Goal: Communication & Community: Answer question/provide support

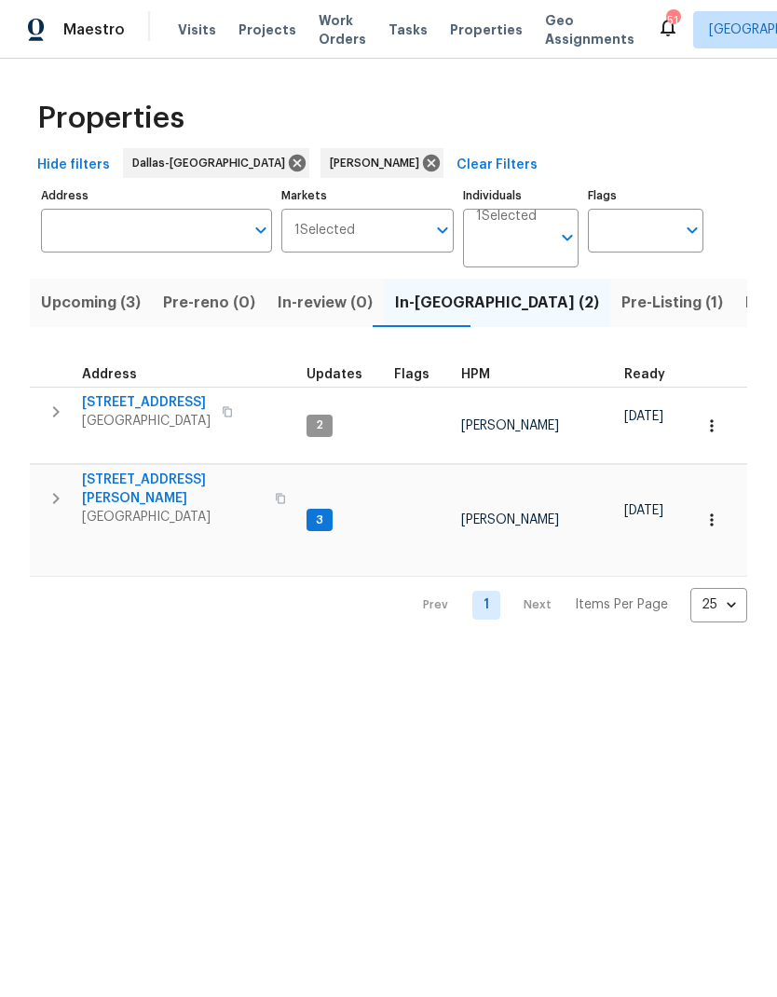
click at [50, 407] on icon "button" at bounding box center [56, 412] width 22 height 22
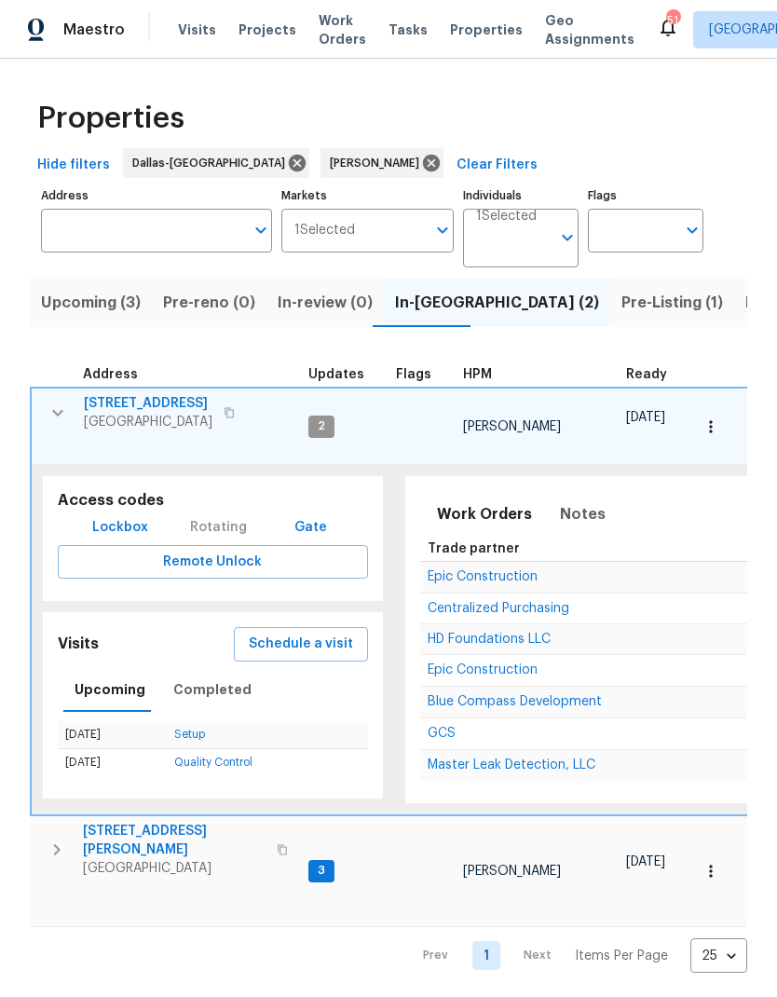
click at [298, 633] on span "Schedule a visit" at bounding box center [301, 644] width 104 height 23
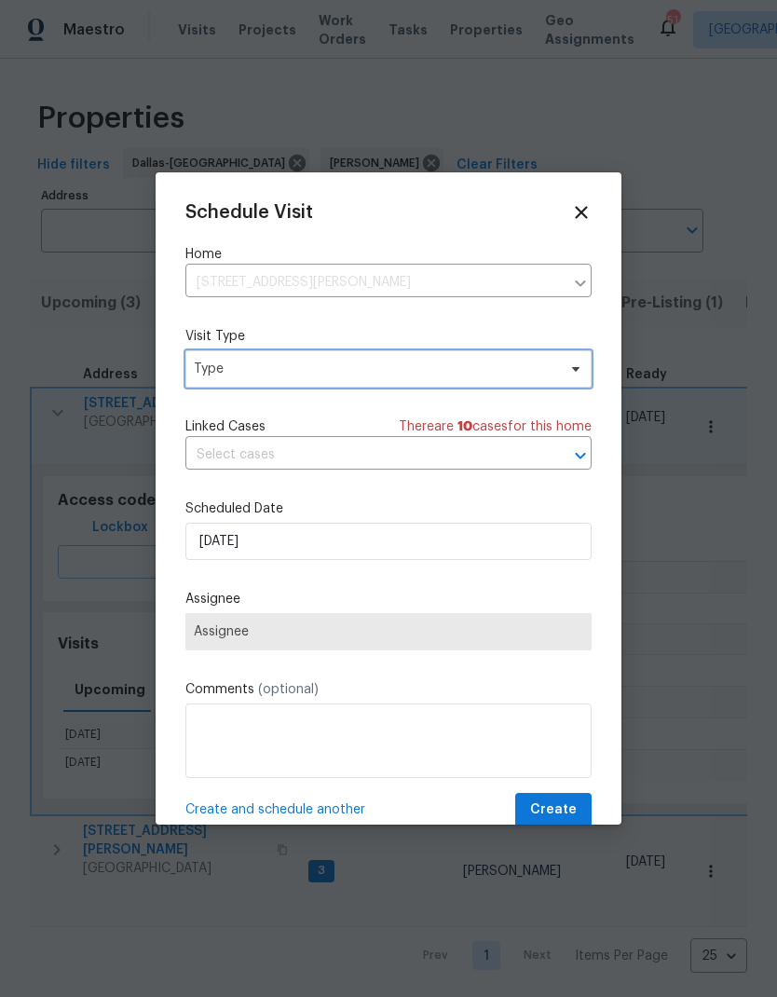
click at [242, 368] on span "Type" at bounding box center [375, 369] width 363 height 19
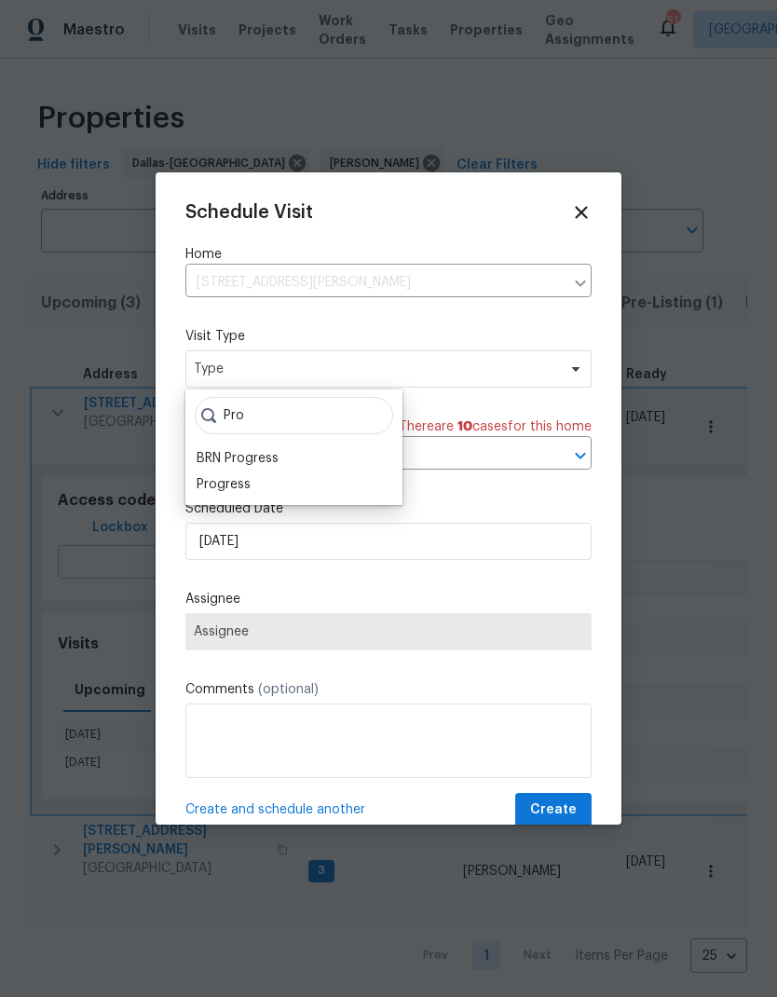
type input "Pro"
click at [225, 485] on div "Progress" at bounding box center [224, 484] width 54 height 19
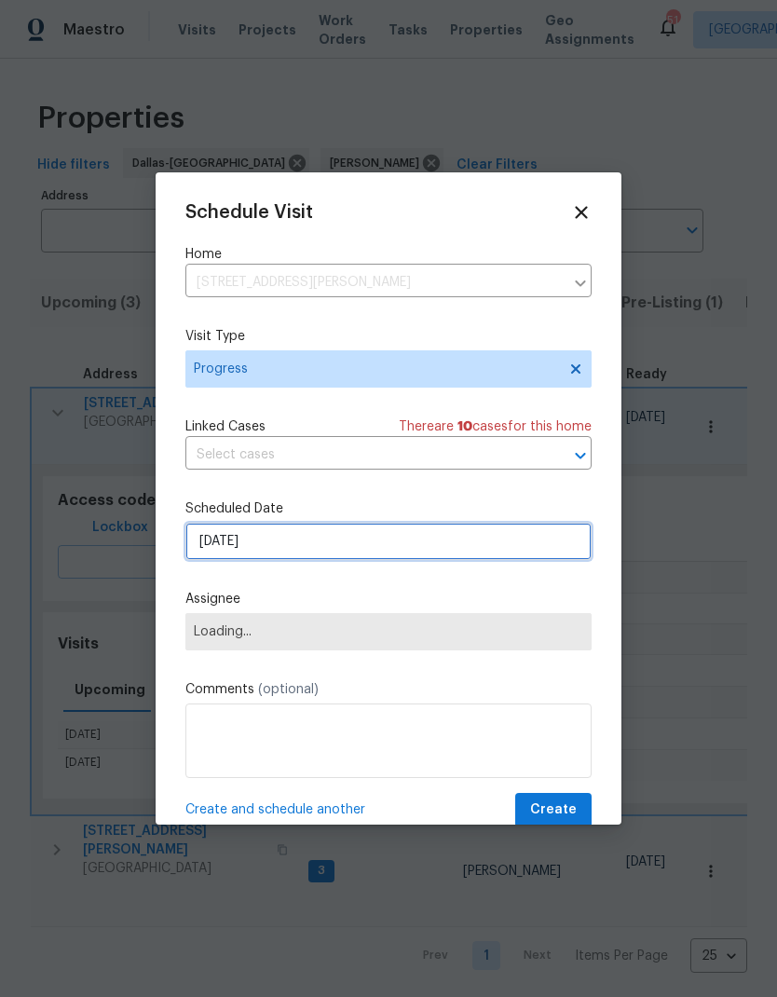
click at [227, 538] on input "8/28/2025" at bounding box center [389, 541] width 406 height 37
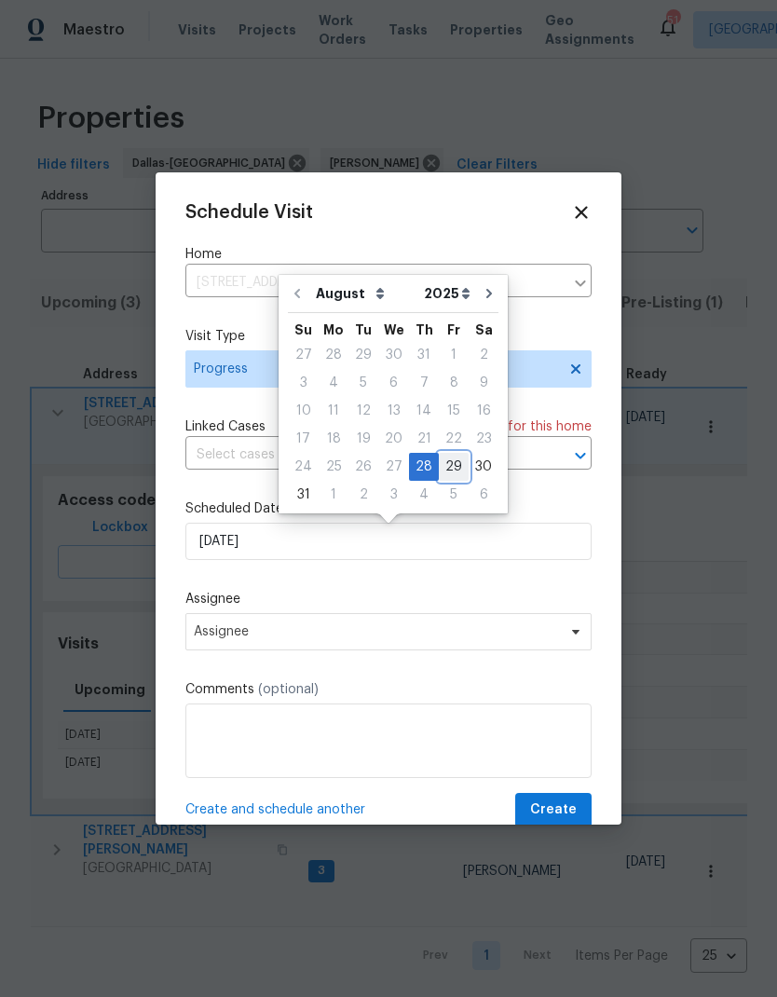
click at [444, 462] on div "29" at bounding box center [454, 467] width 30 height 26
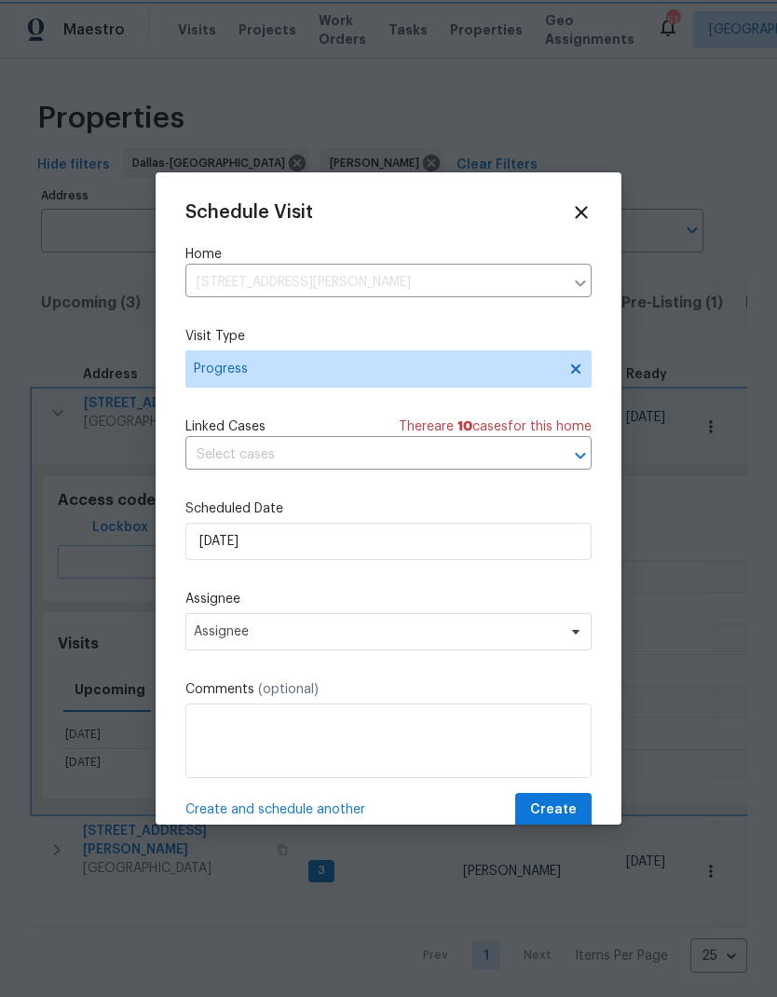
type input "8/29/2025"
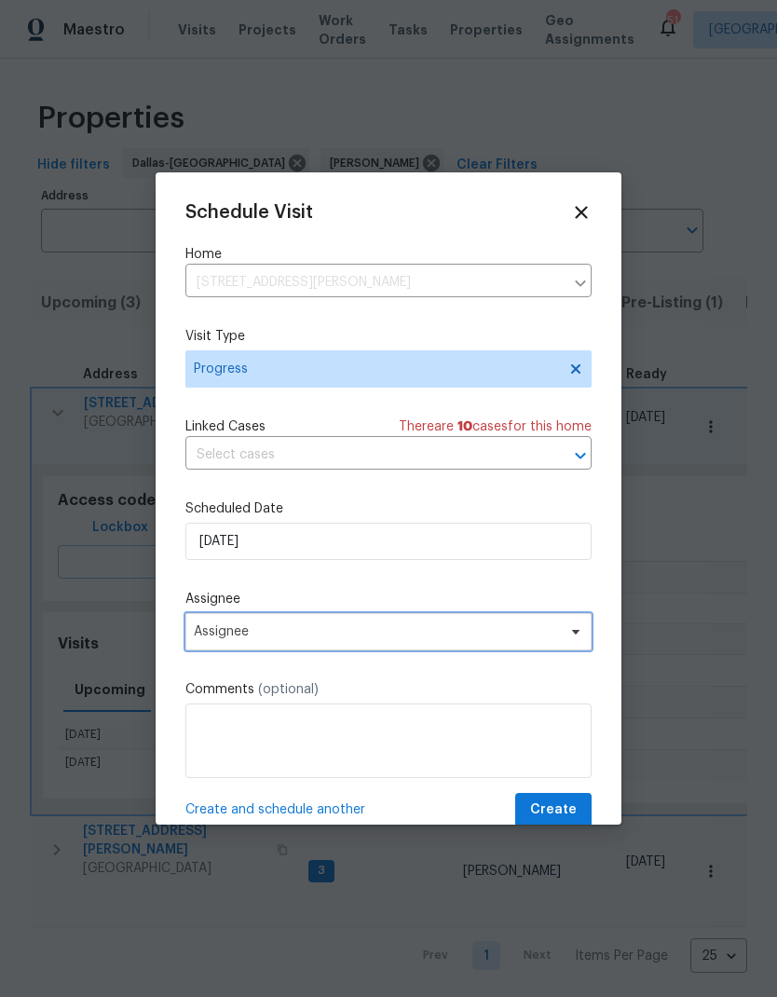
click at [463, 644] on span "Assignee" at bounding box center [389, 631] width 406 height 37
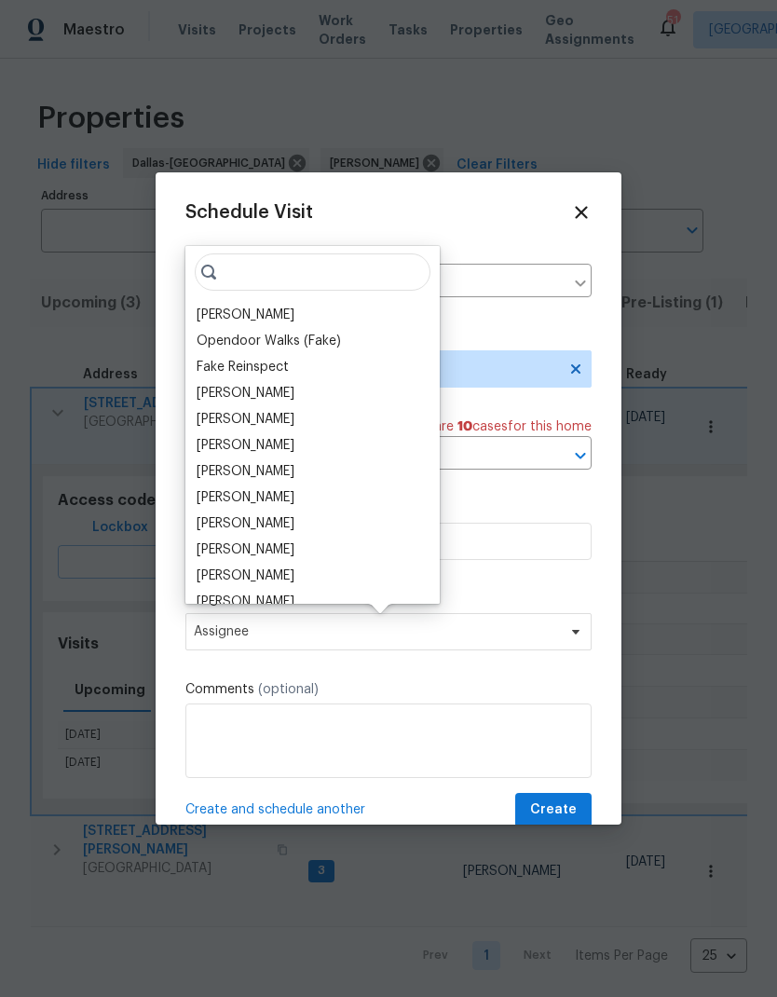
click at [238, 310] on div "[PERSON_NAME]" at bounding box center [246, 315] width 98 height 19
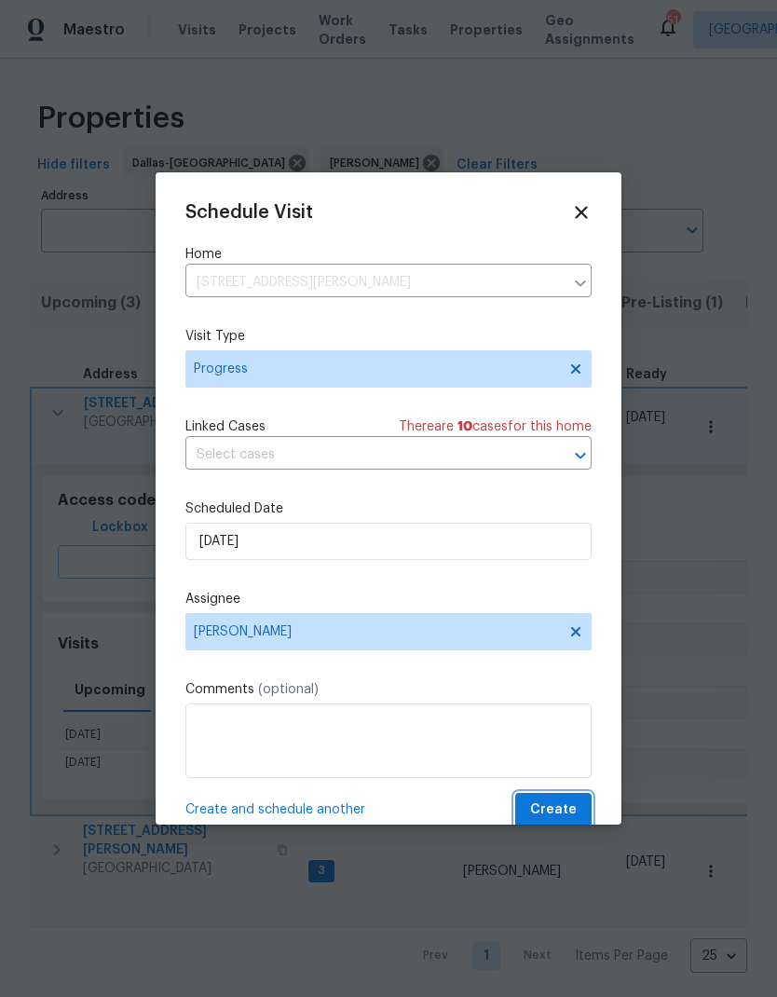
click at [552, 813] on span "Create" at bounding box center [553, 810] width 47 height 23
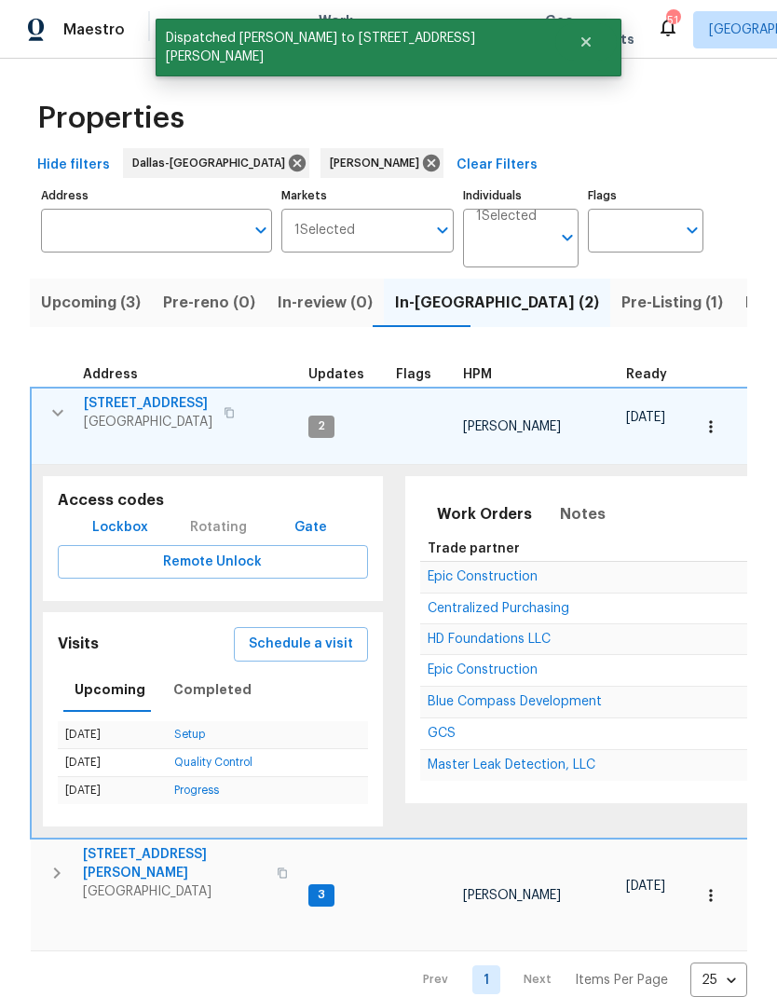
click at [69, 407] on button "button" at bounding box center [57, 412] width 37 height 37
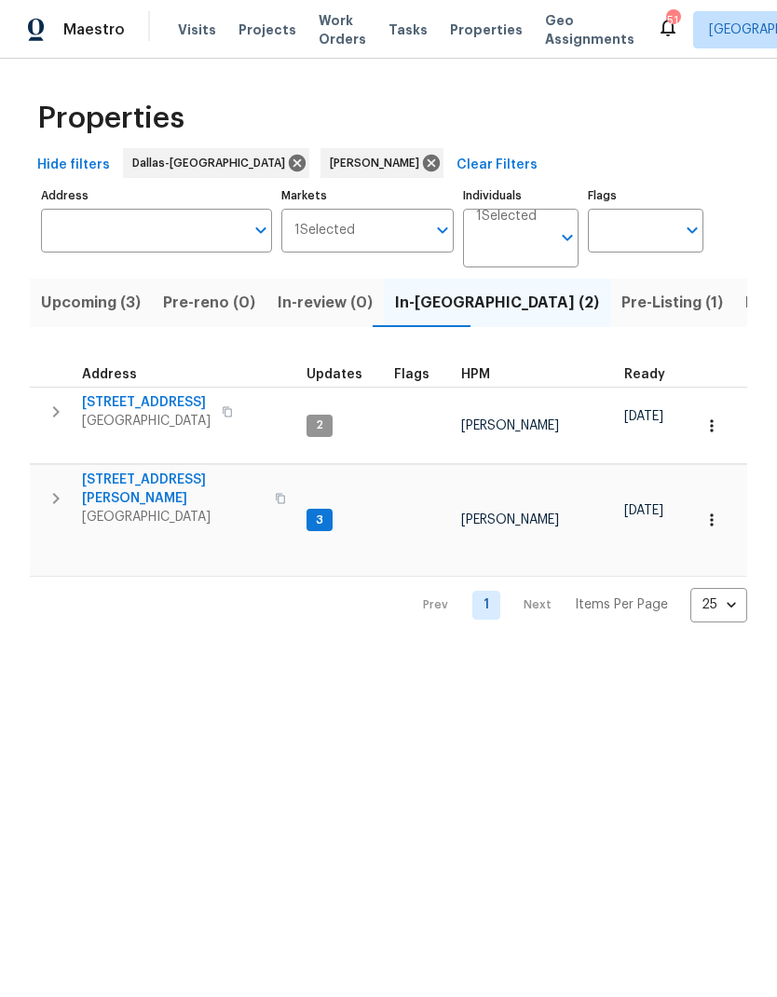
click at [746, 298] on span "Listed (11)" at bounding box center [783, 303] width 74 height 26
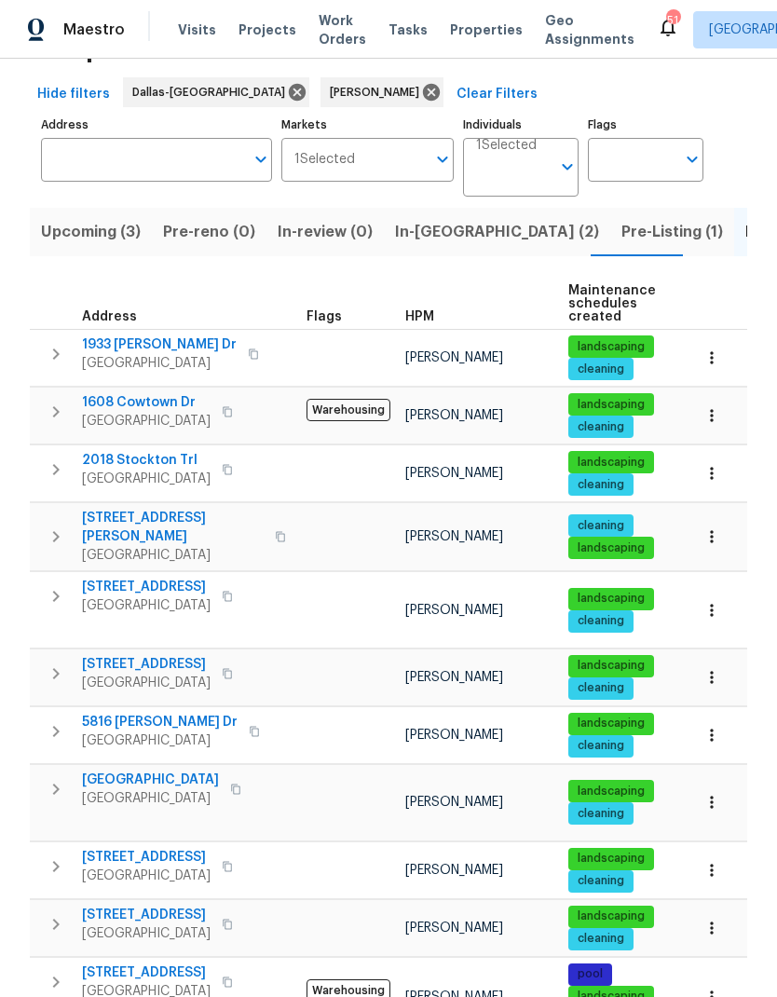
scroll to position [70, 0]
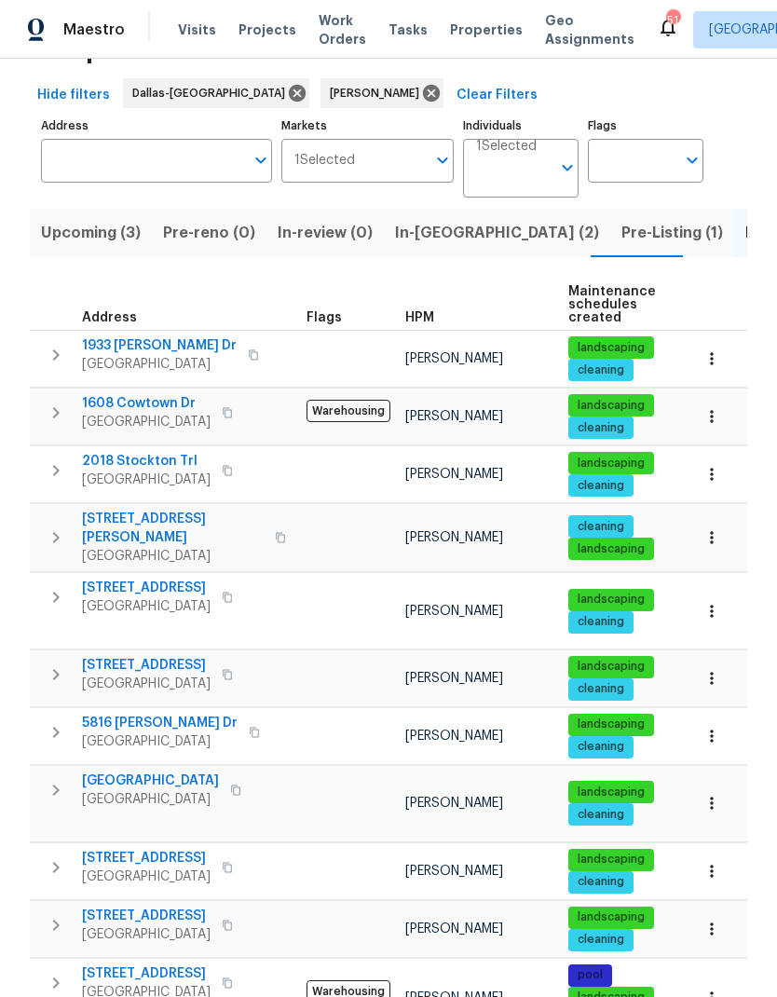
click at [116, 772] on span "[GEOGRAPHIC_DATA]" at bounding box center [150, 781] width 137 height 19
click at [721, 794] on icon "button" at bounding box center [712, 803] width 19 height 19
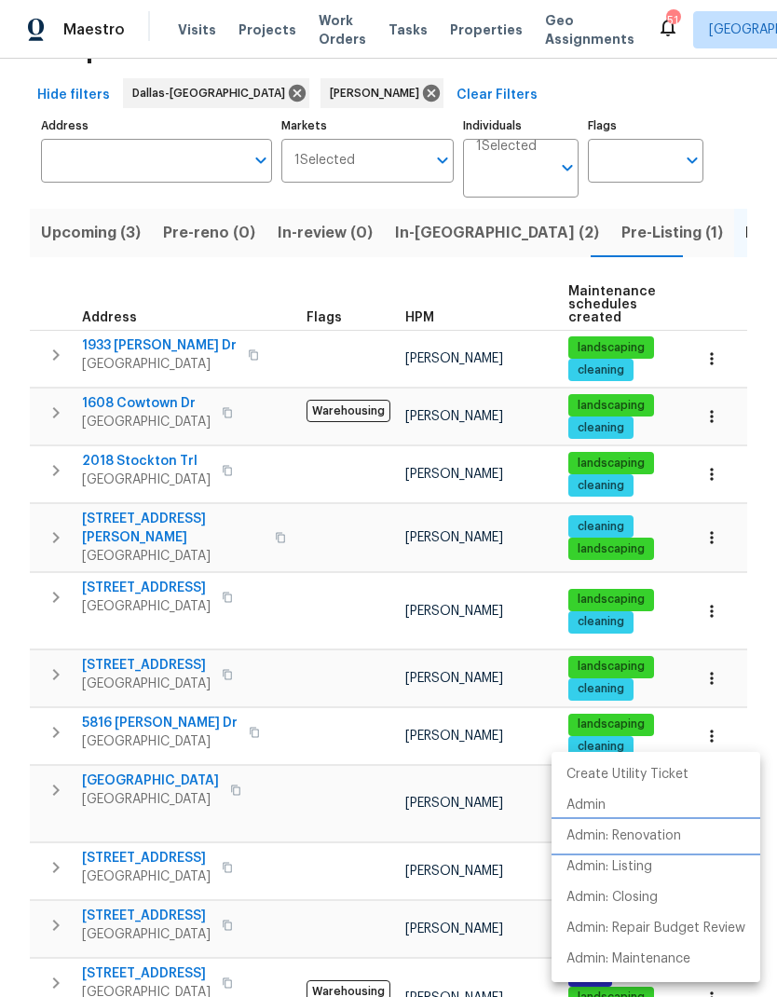
click at [670, 832] on p "Admin: Renovation" at bounding box center [624, 837] width 115 height 20
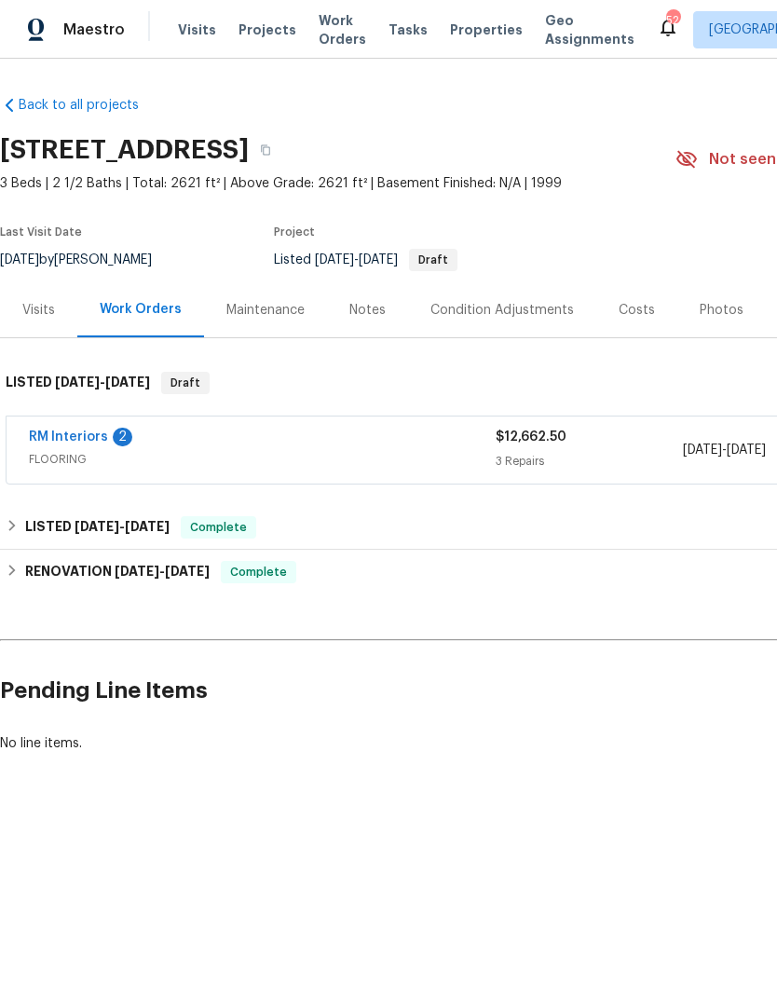
click at [84, 433] on link "RM Interiors" at bounding box center [68, 437] width 79 height 13
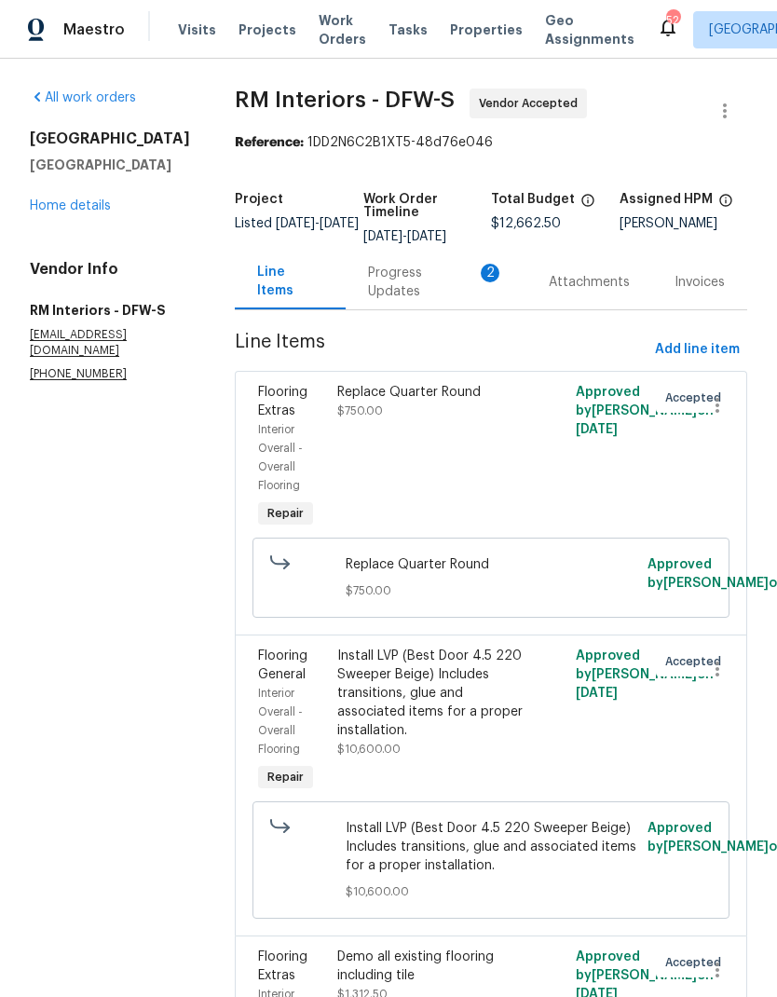
click at [460, 292] on div "Progress Updates 2" at bounding box center [436, 282] width 136 height 37
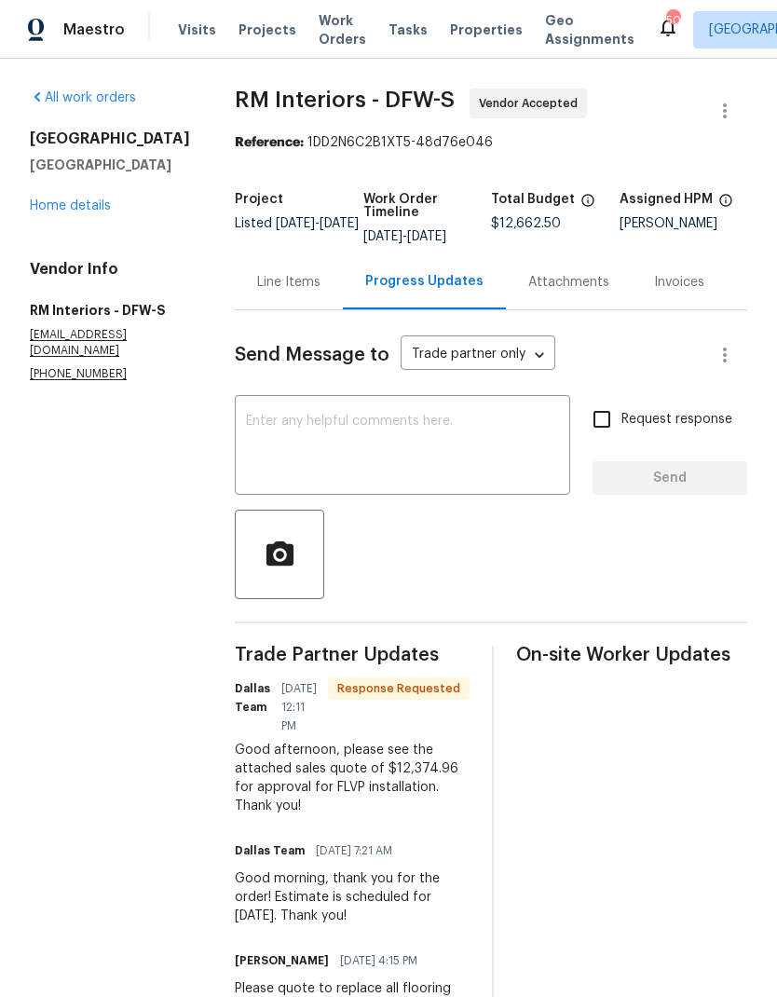
click at [269, 277] on div "Line Items" at bounding box center [288, 282] width 63 height 19
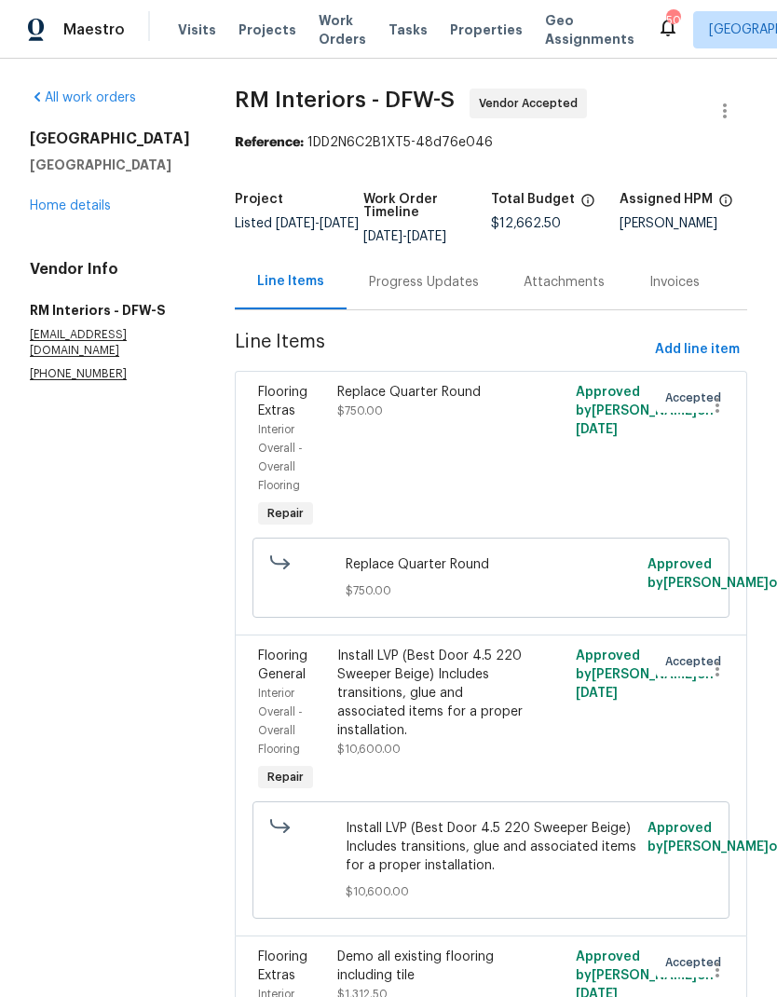
click at [57, 213] on link "Home details" at bounding box center [70, 205] width 81 height 13
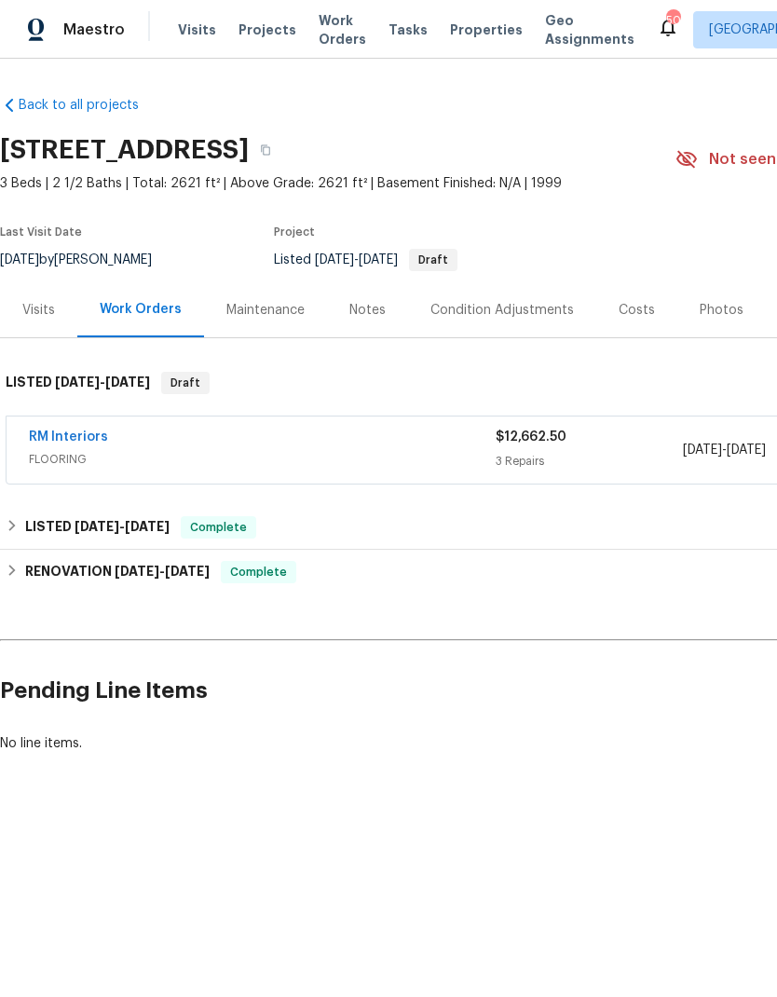
click at [62, 436] on link "RM Interiors" at bounding box center [68, 437] width 79 height 13
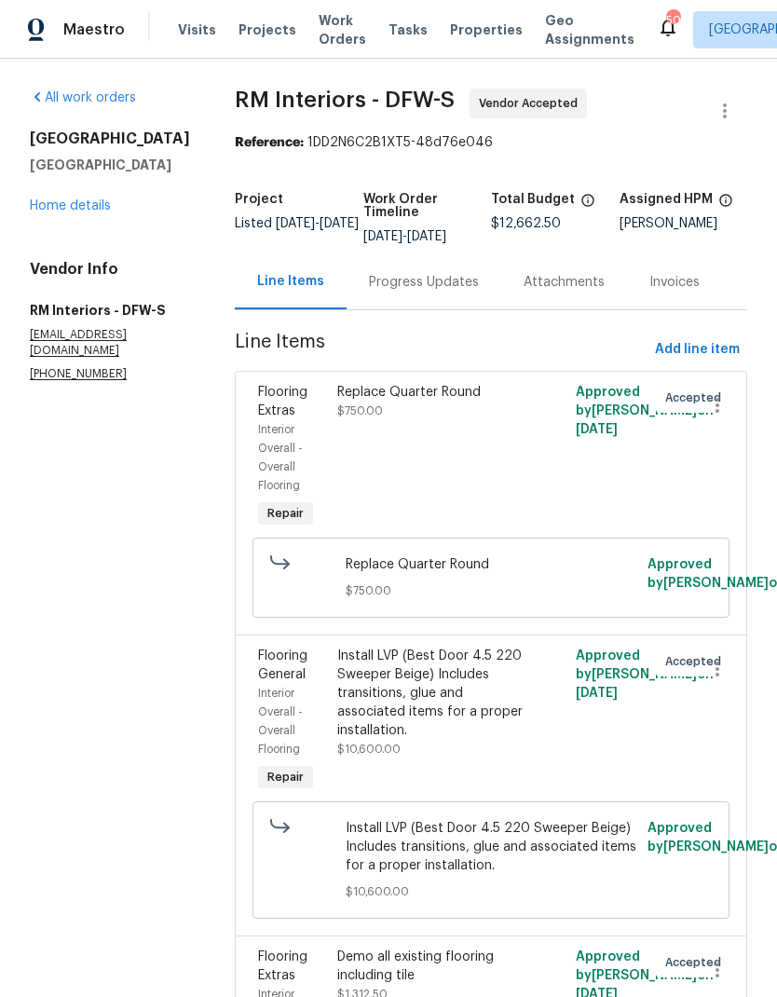
click at [74, 213] on link "Home details" at bounding box center [70, 205] width 81 height 13
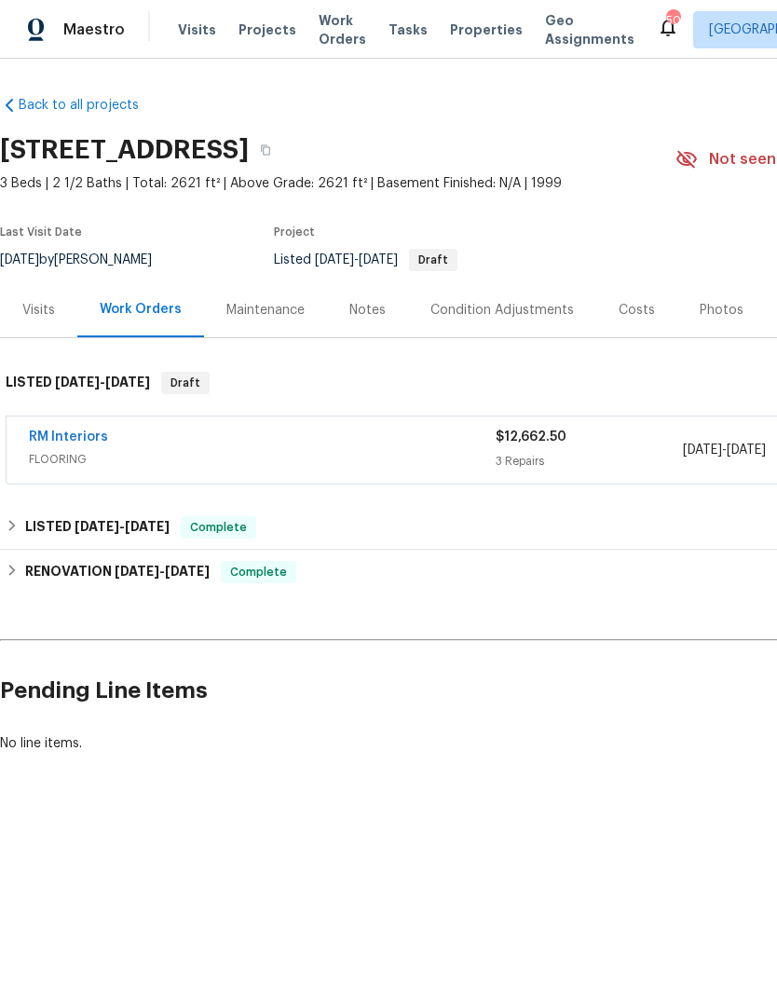
click at [67, 431] on link "RM Interiors" at bounding box center [68, 437] width 79 height 13
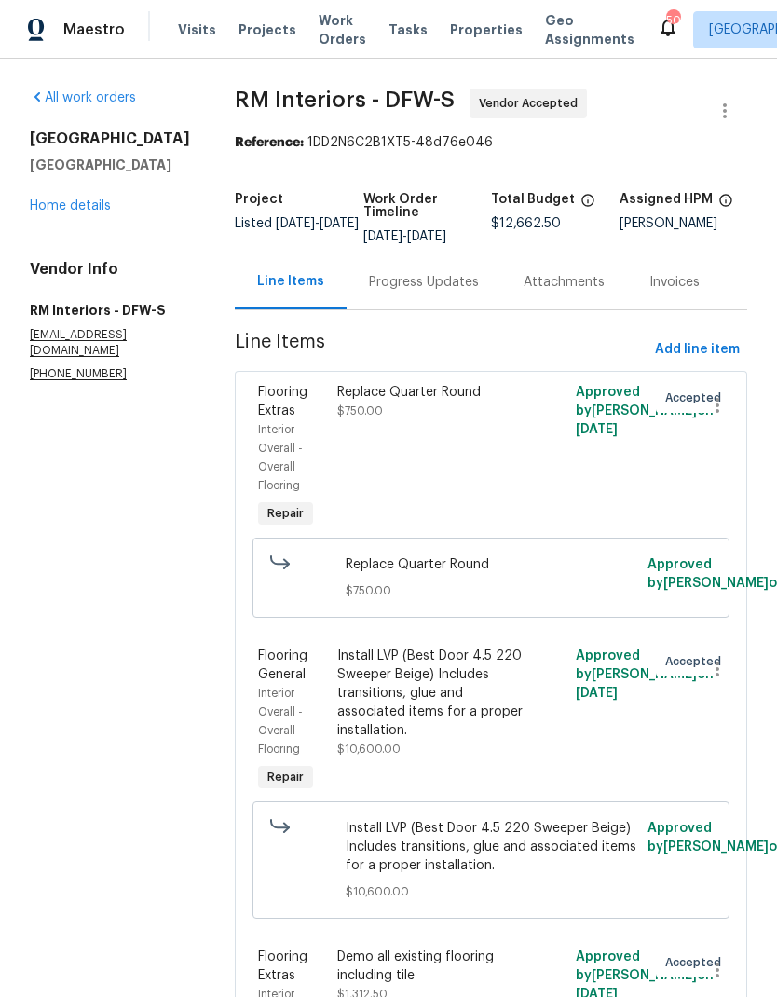
click at [400, 299] on div "Progress Updates" at bounding box center [424, 281] width 155 height 55
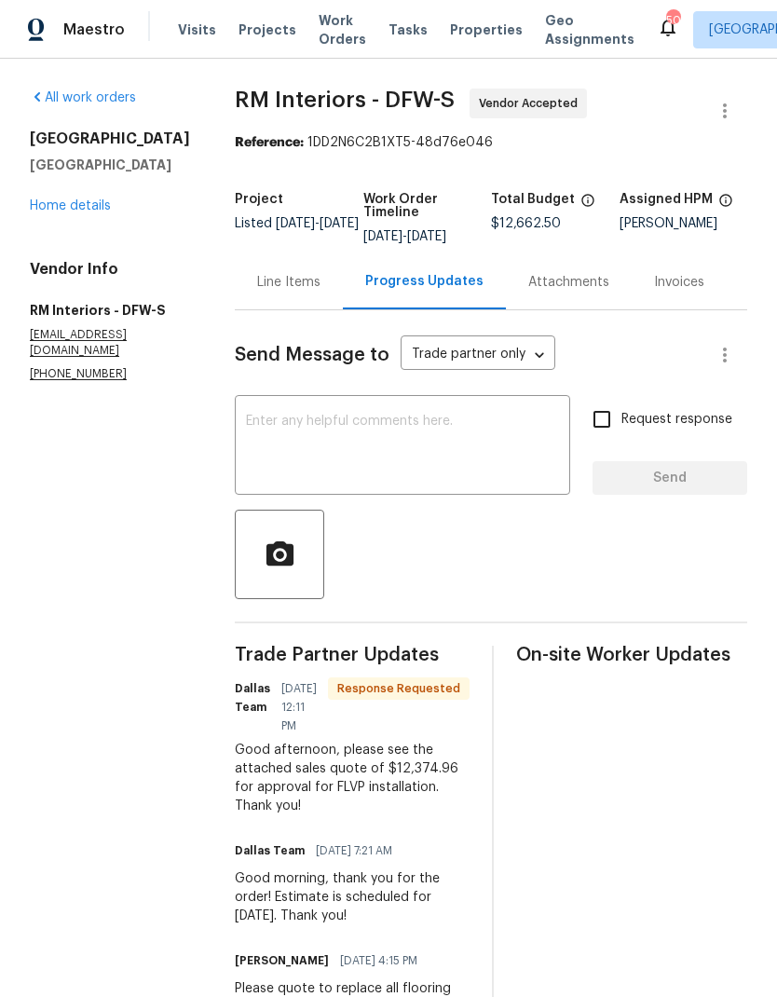
scroll to position [58, 0]
click at [513, 415] on textarea at bounding box center [402, 447] width 313 height 65
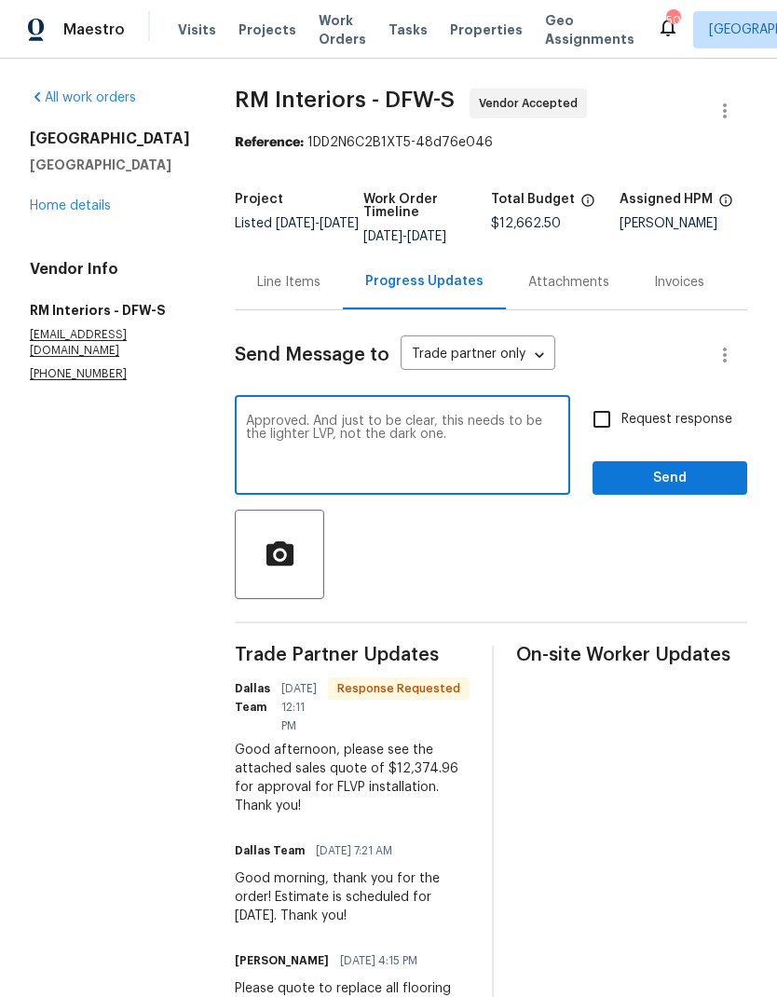
type textarea "Approved. And just to be clear, this needs to be the lighter LVP, not the dark …"
click at [603, 400] on input "Request response" at bounding box center [602, 419] width 39 height 39
checkbox input "true"
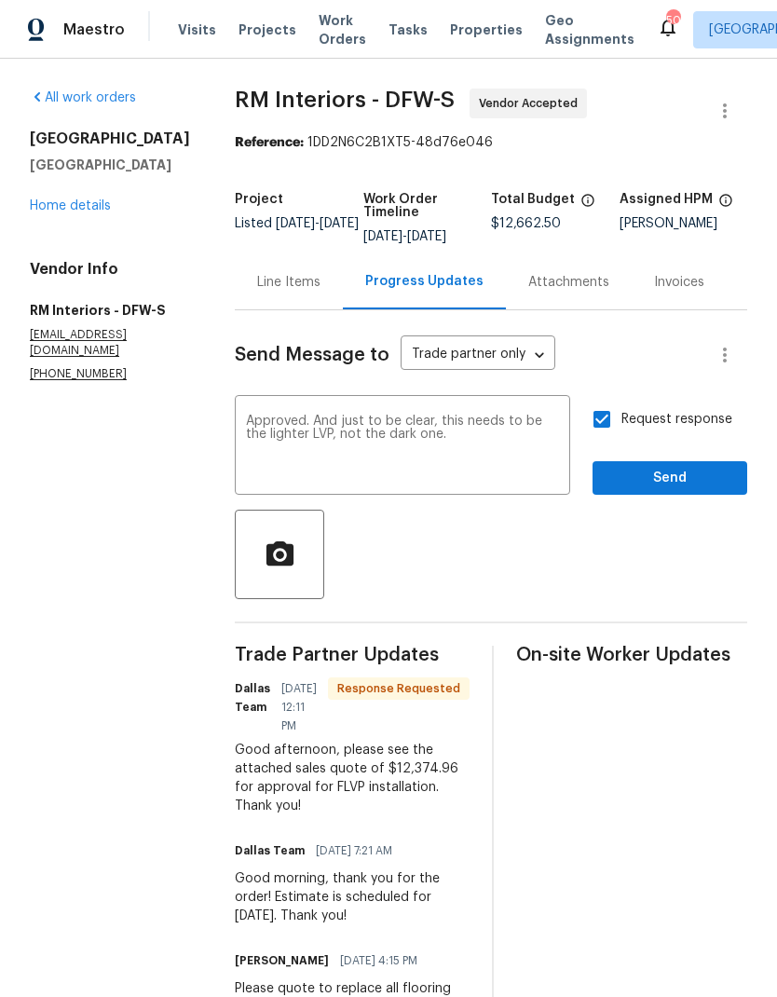
click at [495, 415] on textarea "Approved. And just to be clear, this needs to be the lighter LVP, not the dark …" at bounding box center [402, 447] width 313 height 65
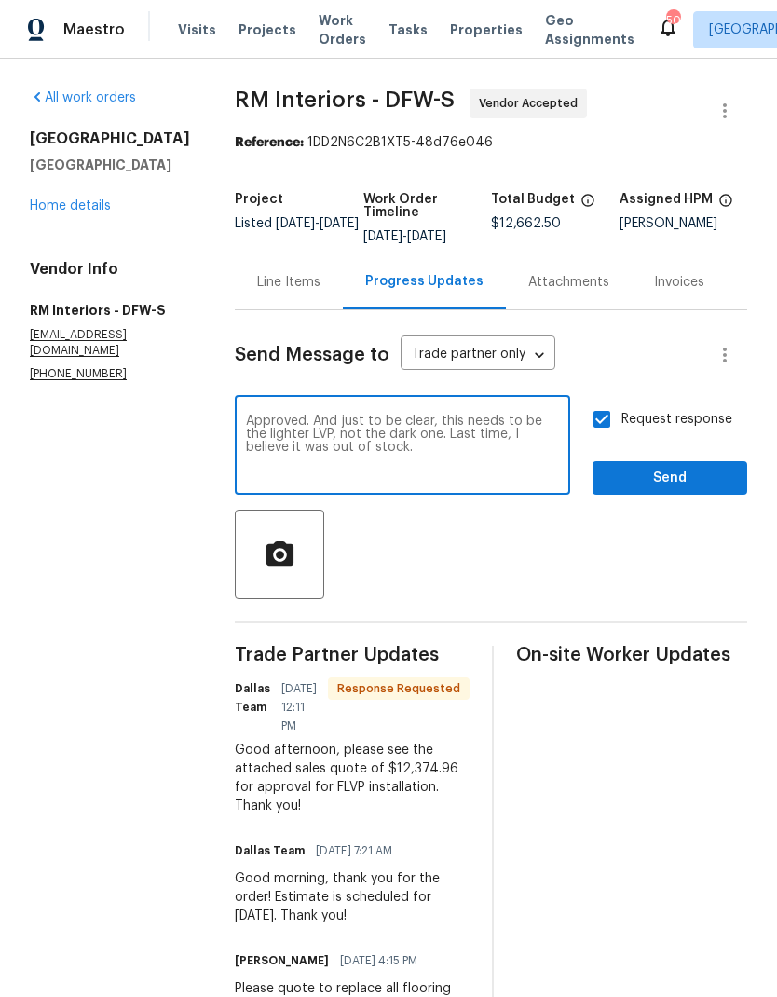
click at [423, 400] on div "Approved. And just to be clear, this needs to be the lighter LVP, not the dark …" at bounding box center [403, 447] width 336 height 95
click at [424, 415] on textarea "Approved. And just to be clear, this needs to be the lighter LVP, not the dark …" at bounding box center [402, 447] width 313 height 65
type textarea "Just wanting to clarify, this needs to be the lighter LVP, not the dark one. La…"
click at [598, 510] on div at bounding box center [491, 554] width 513 height 89
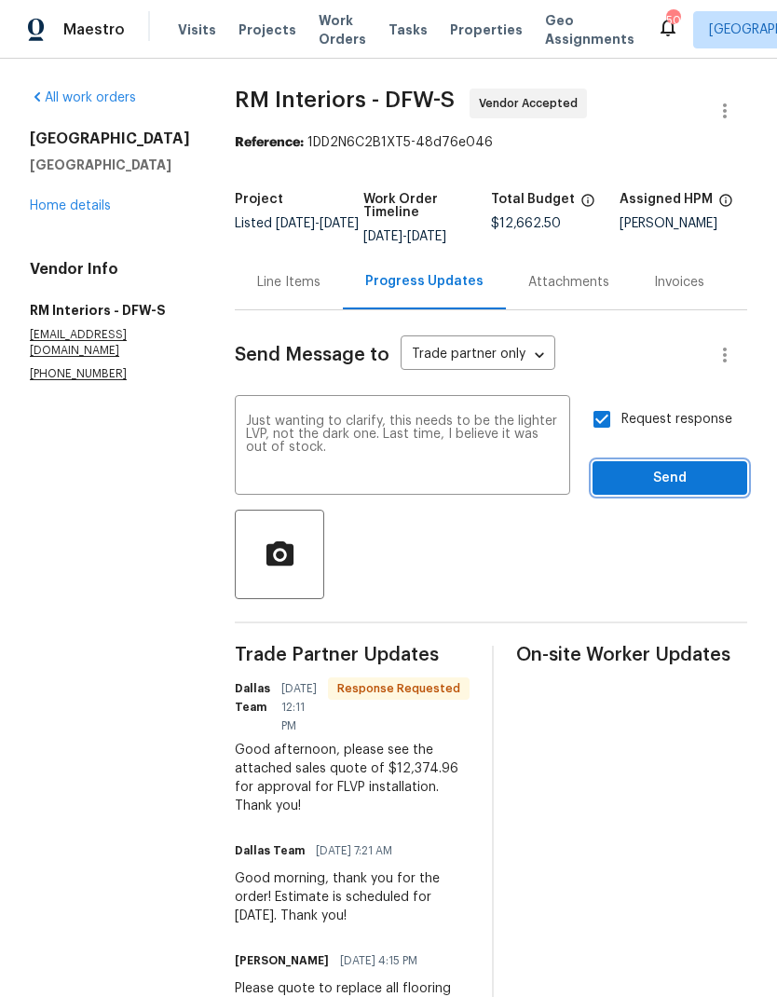
click at [677, 467] on span "Send" at bounding box center [670, 478] width 125 height 23
